Goal: Learn about a topic

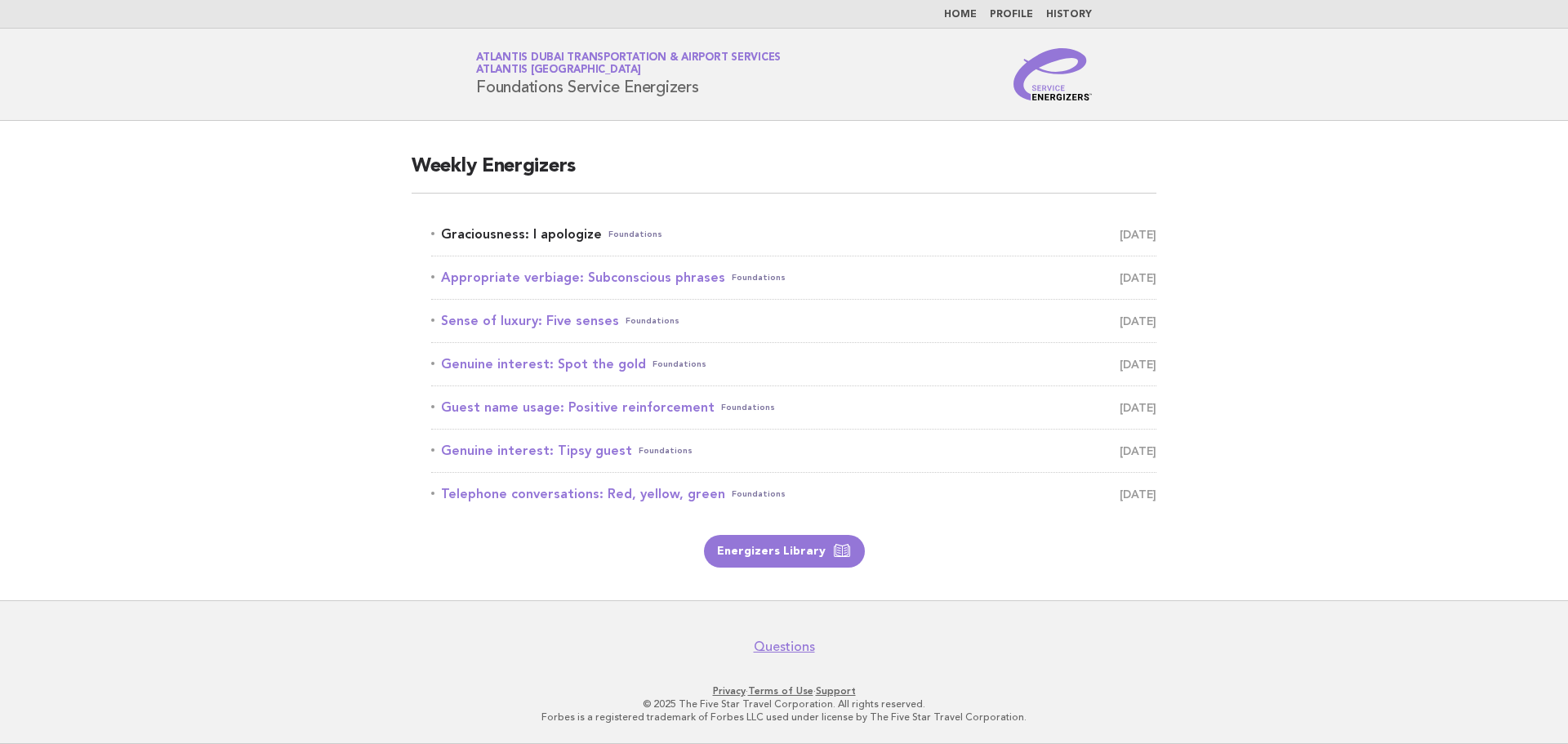
click at [500, 242] on link "Graciousness: I apologize Foundations [DATE]" at bounding box center [794, 234] width 725 height 23
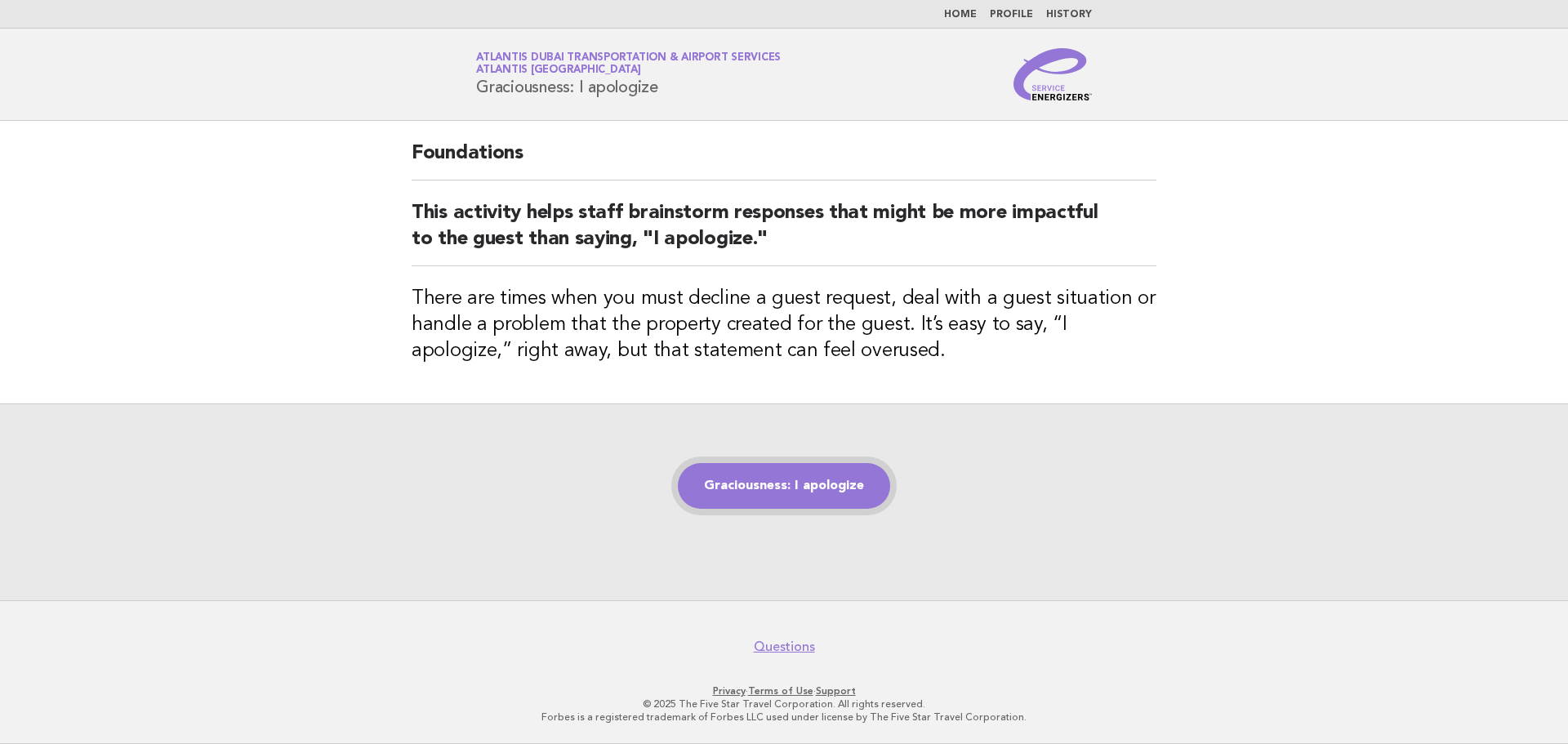
click at [823, 490] on link "Graciousness: I apologize" at bounding box center [784, 486] width 212 height 46
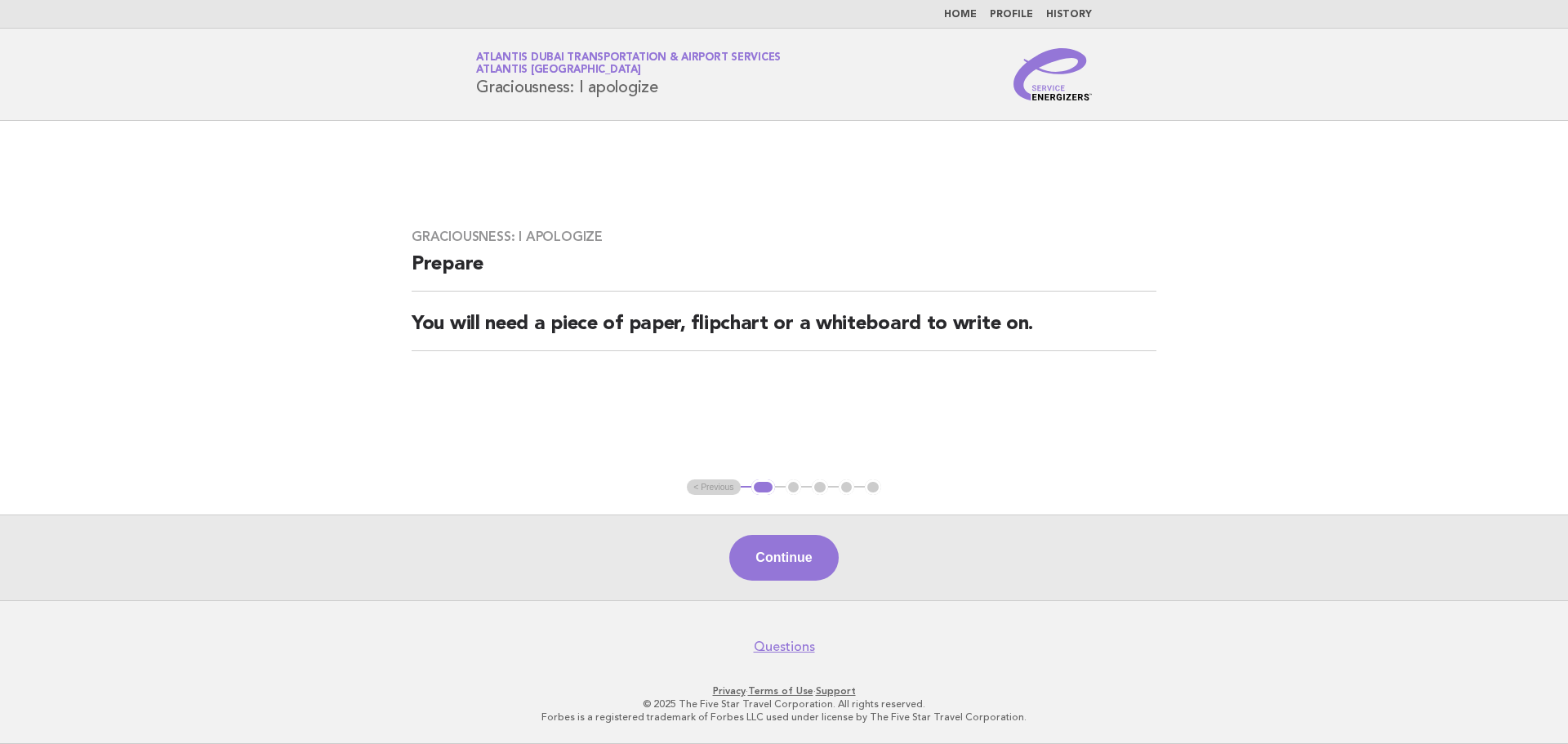
click at [795, 584] on div "Continue" at bounding box center [784, 558] width 1568 height 86
click at [804, 567] on button "Continue" at bounding box center [784, 558] width 109 height 46
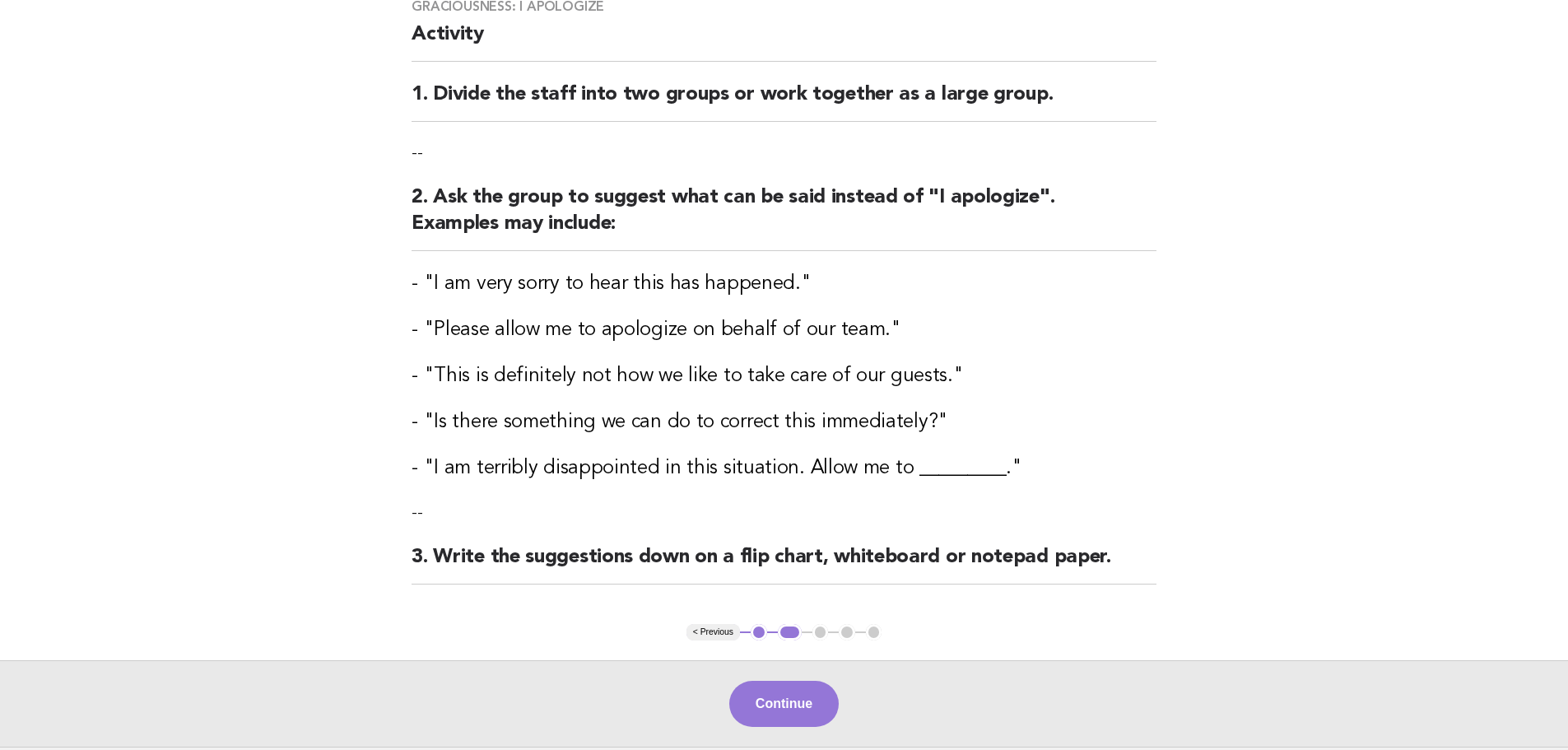
scroll to position [174, 0]
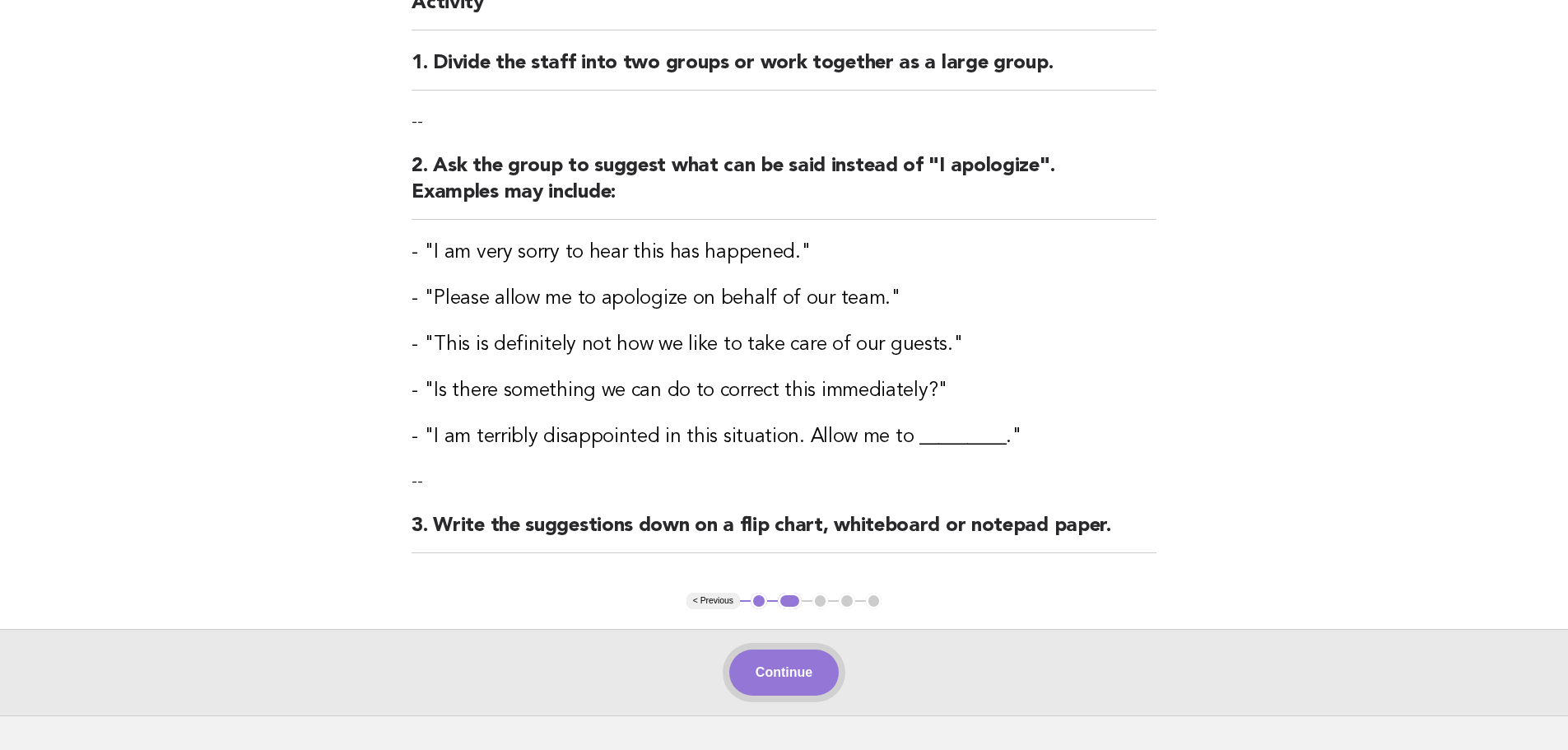
click at [818, 678] on button "Continue" at bounding box center [784, 673] width 110 height 46
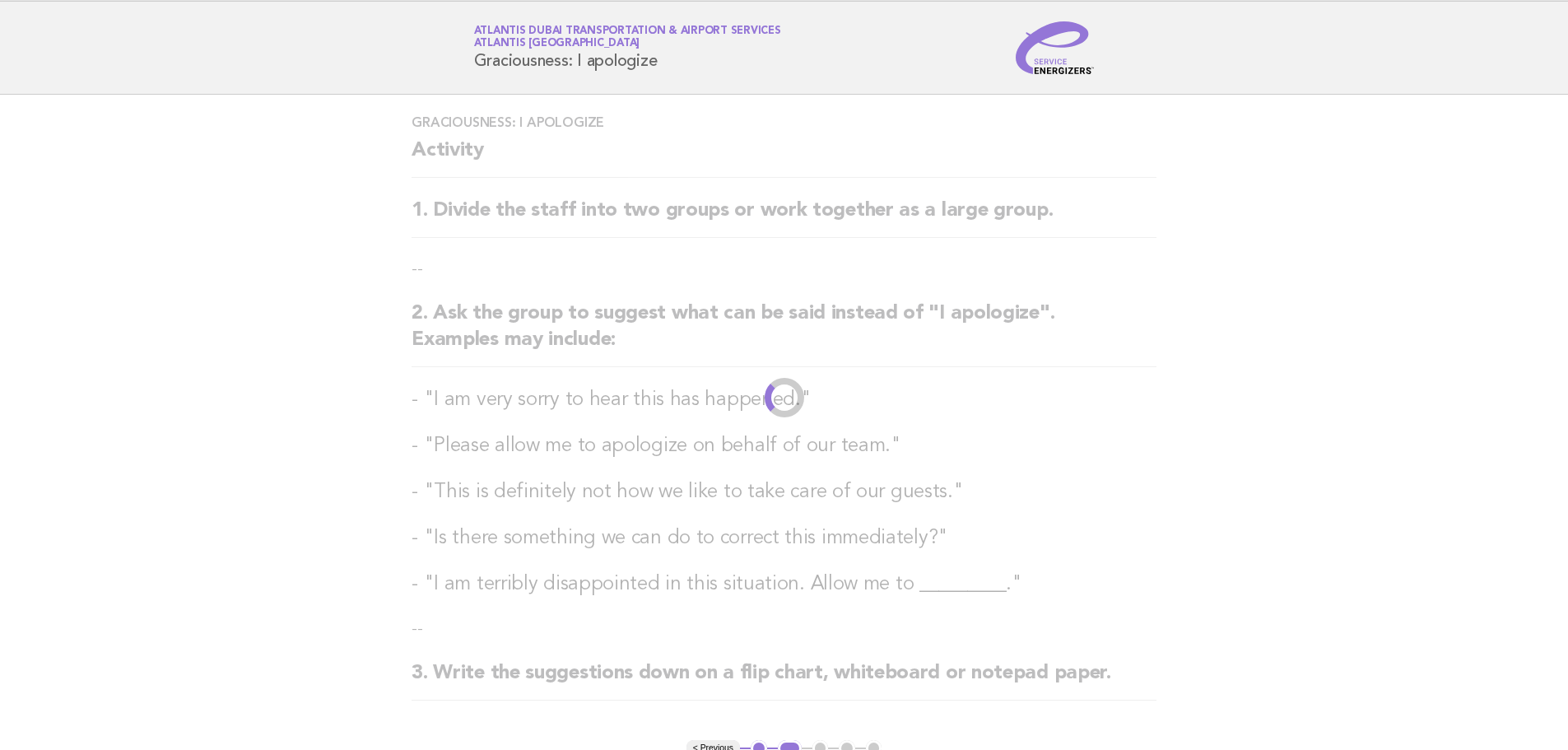
scroll to position [0, 0]
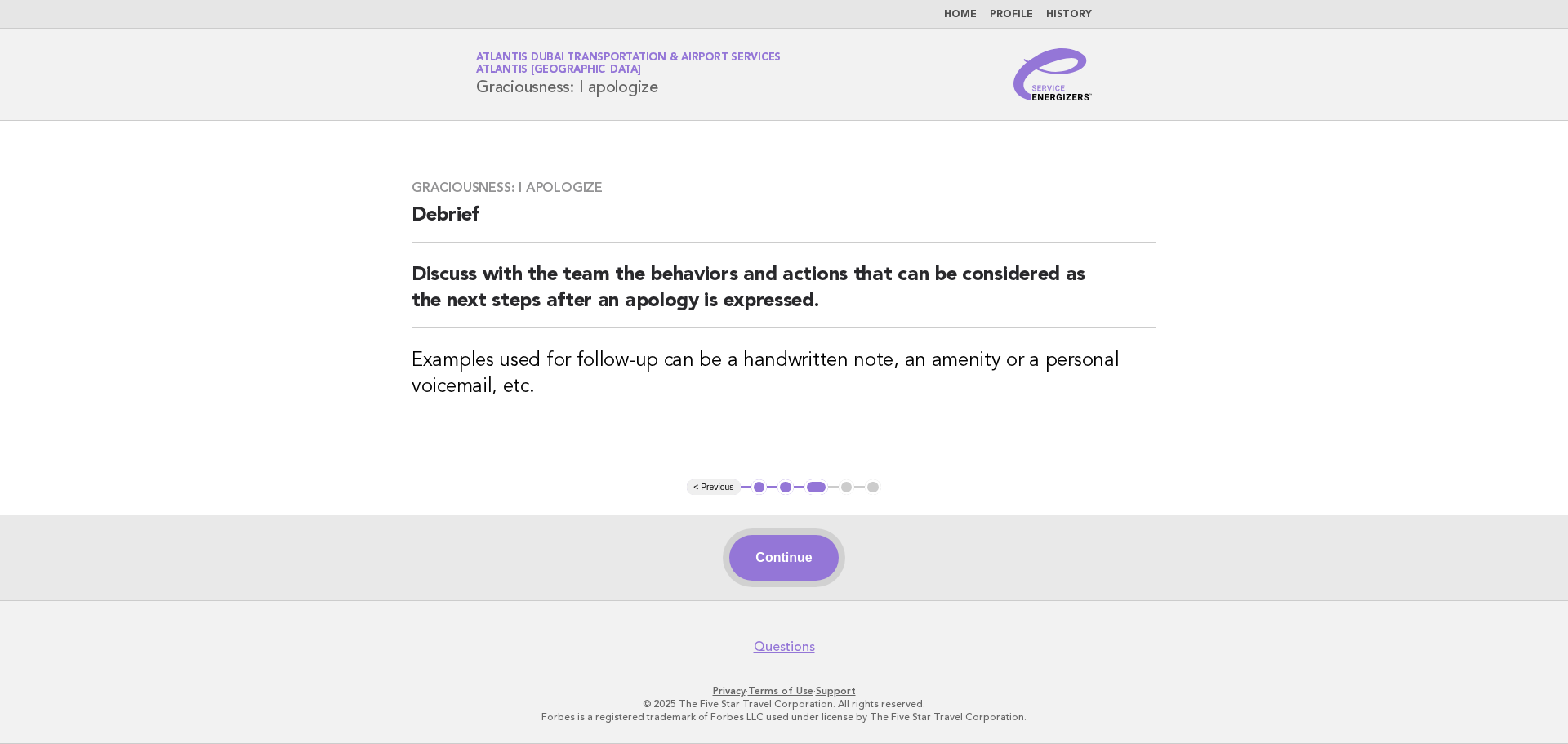
click at [806, 553] on button "Continue" at bounding box center [784, 558] width 109 height 46
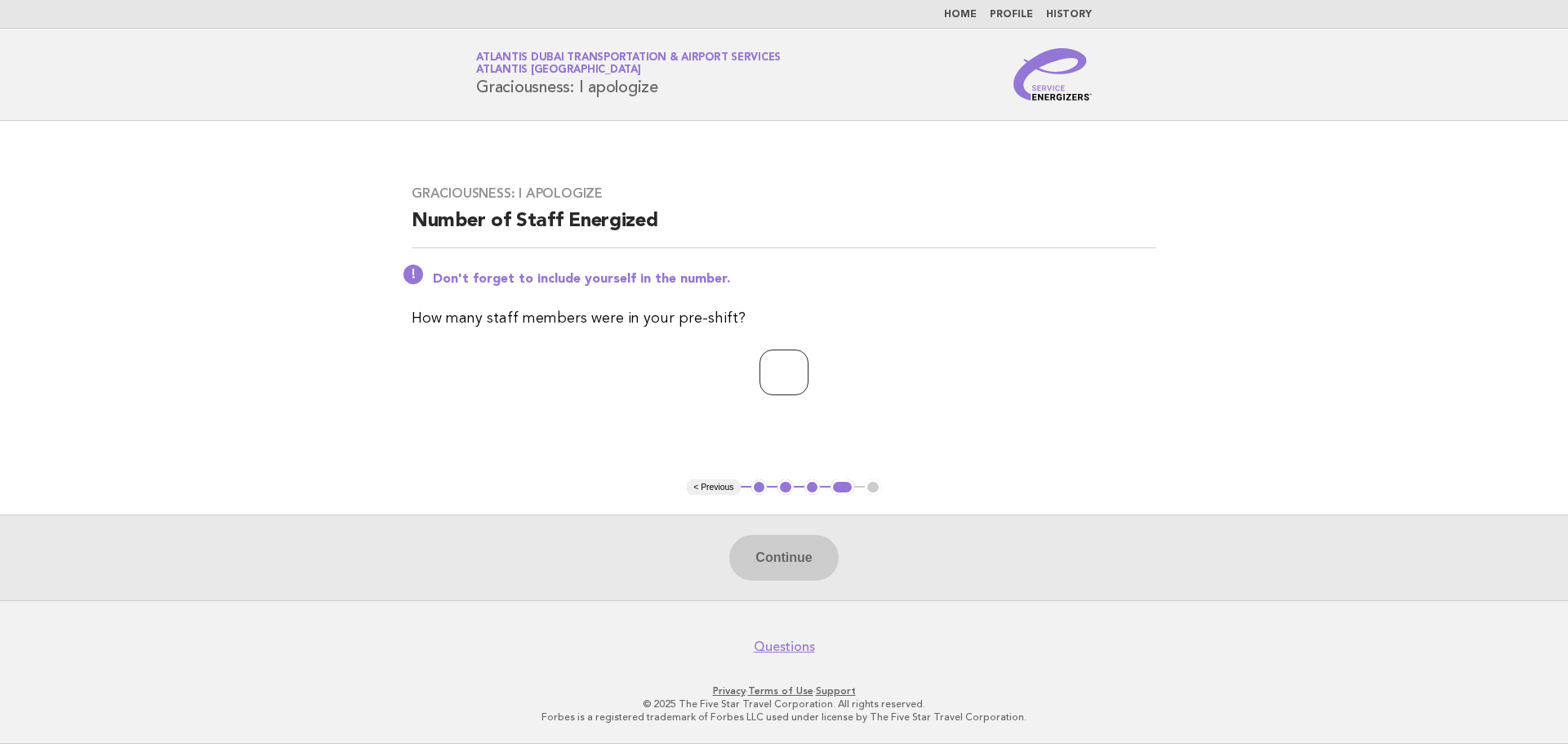
click at [788, 383] on input "number" at bounding box center [784, 373] width 49 height 46
type input "*"
click at [799, 547] on button "Continue" at bounding box center [784, 558] width 109 height 46
